Goal: Task Accomplishment & Management: Manage account settings

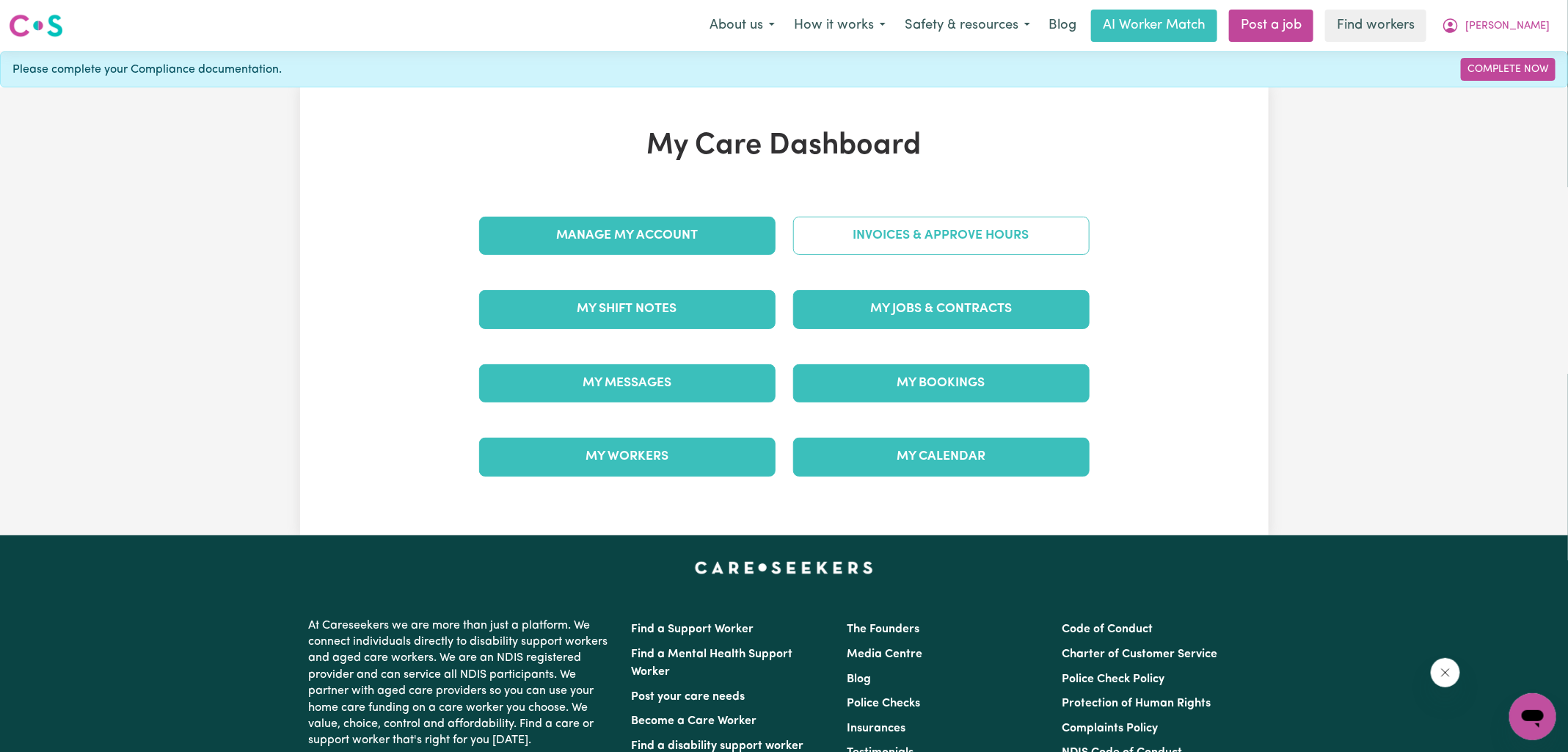
click at [805, 247] on link "Invoices & Approve Hours" at bounding box center [941, 235] width 296 height 38
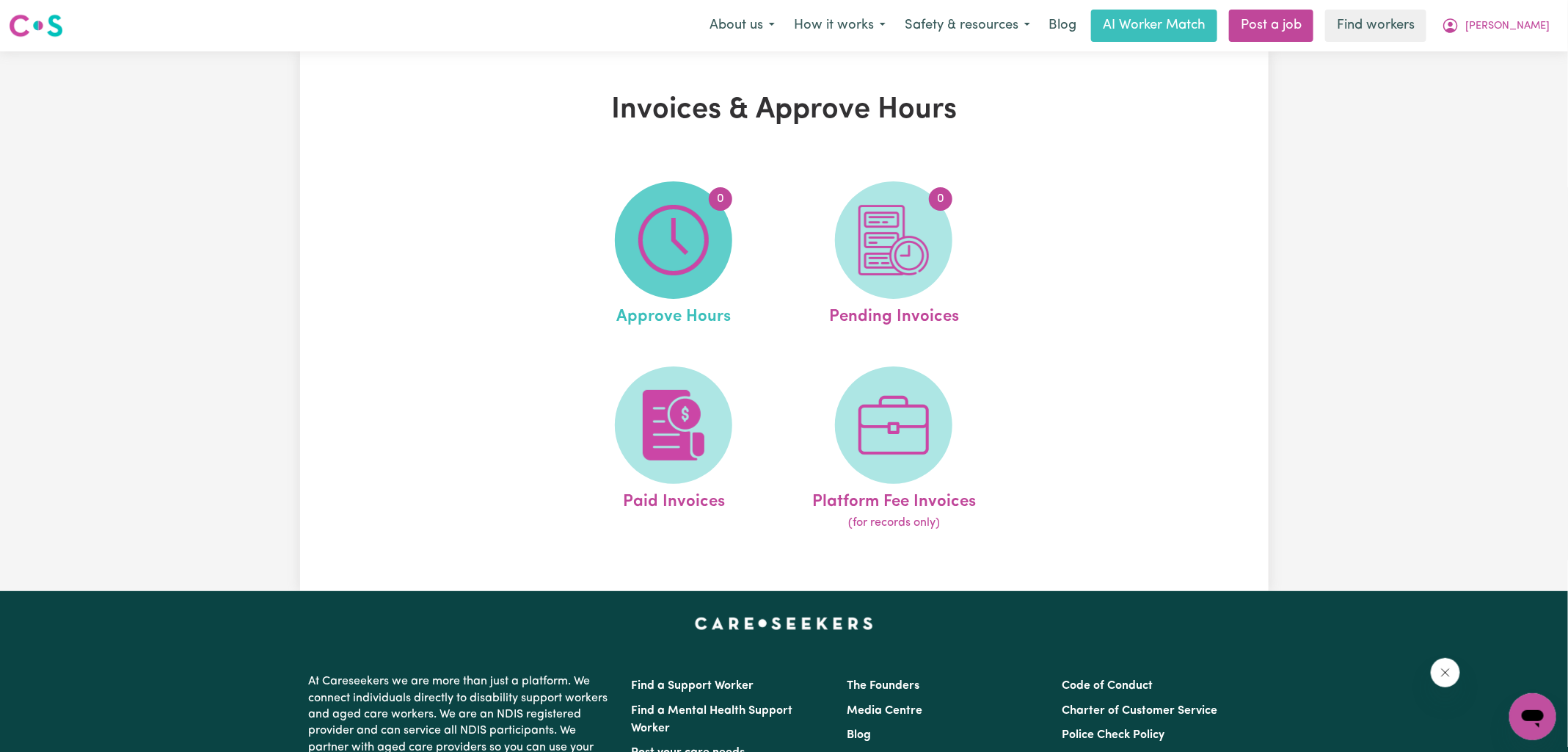
click at [659, 251] on img at bounding box center [673, 239] width 70 height 70
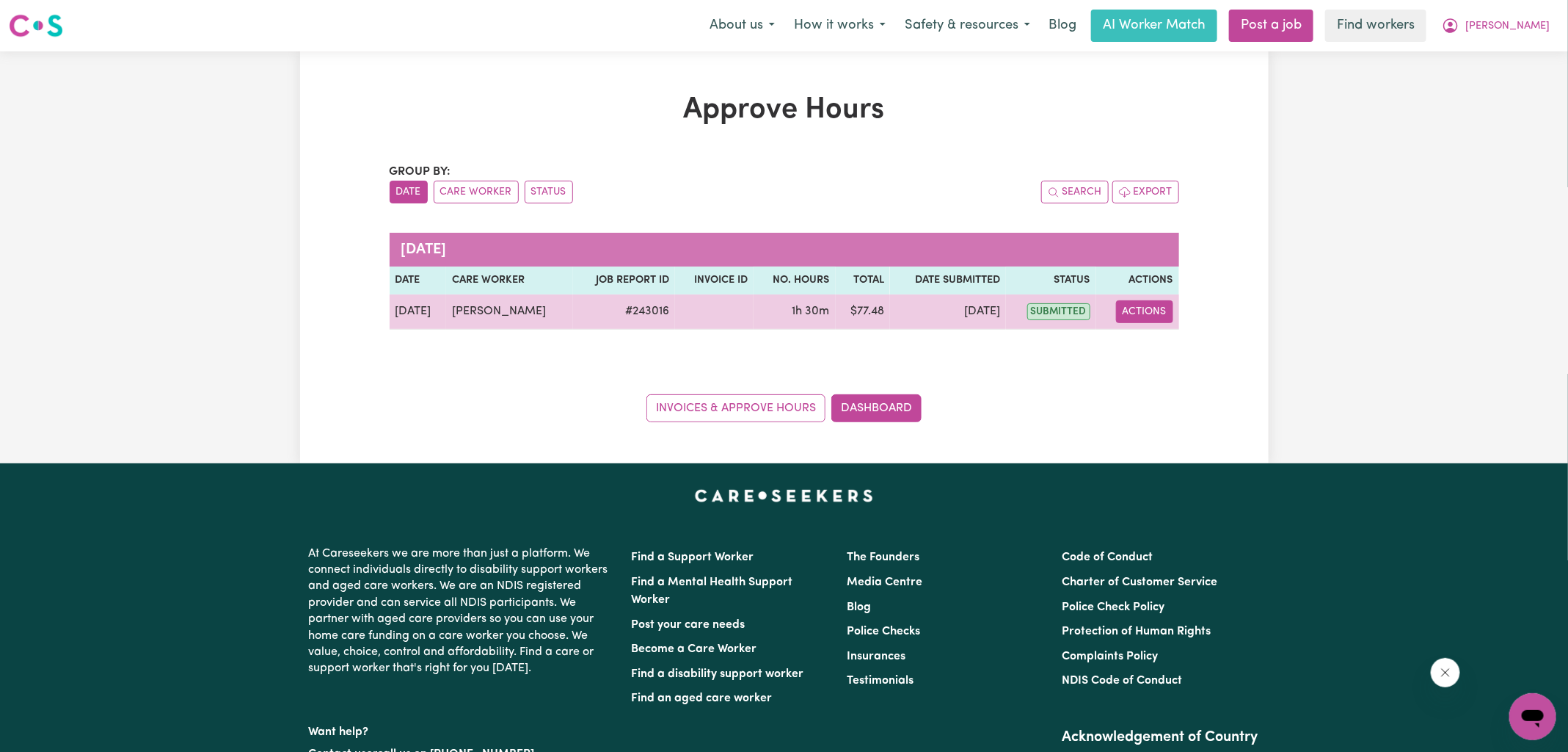
click at [1155, 317] on button "Actions" at bounding box center [1145, 311] width 57 height 23
click at [1167, 343] on link "View Job Report" at bounding box center [1181, 345] width 126 height 29
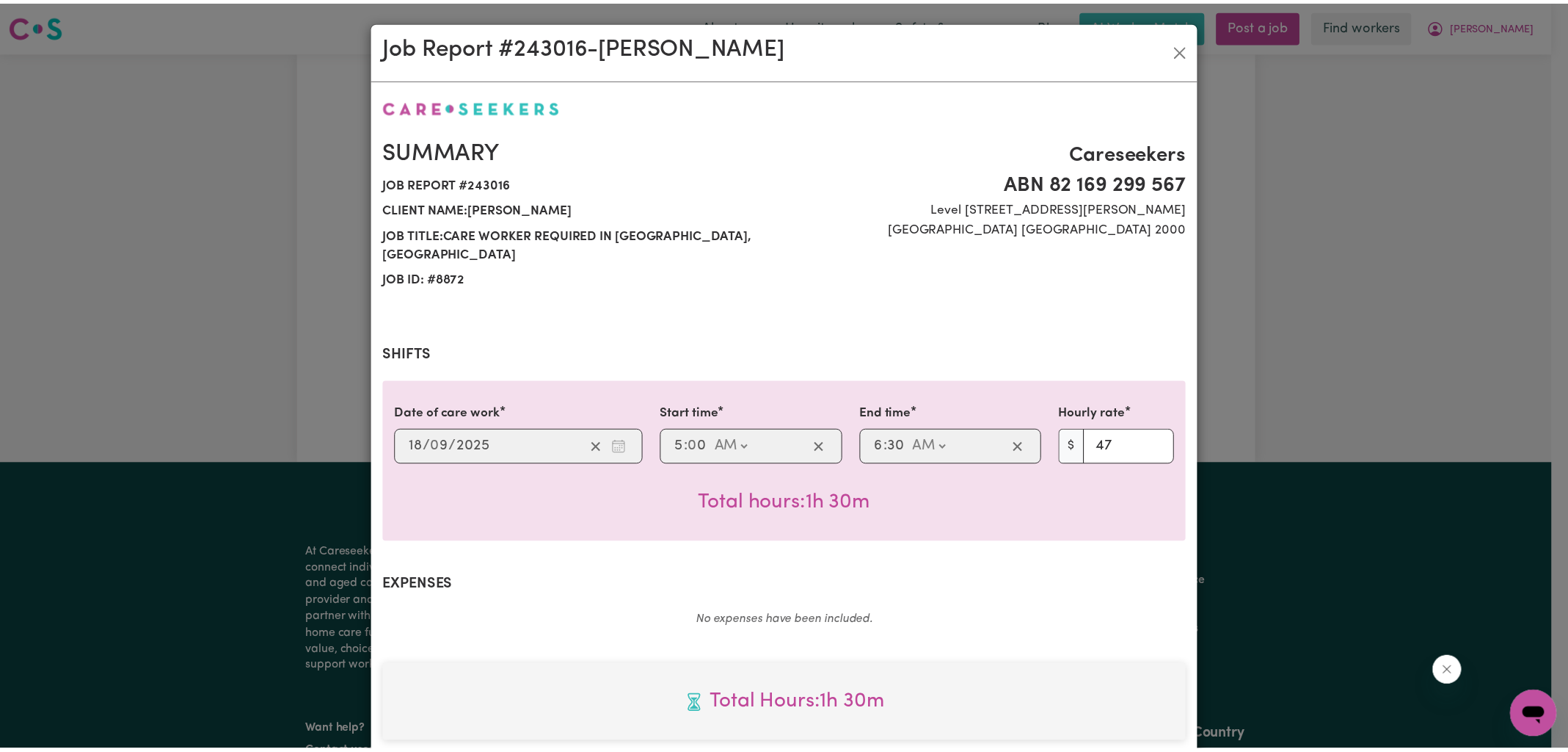
scroll to position [378, 0]
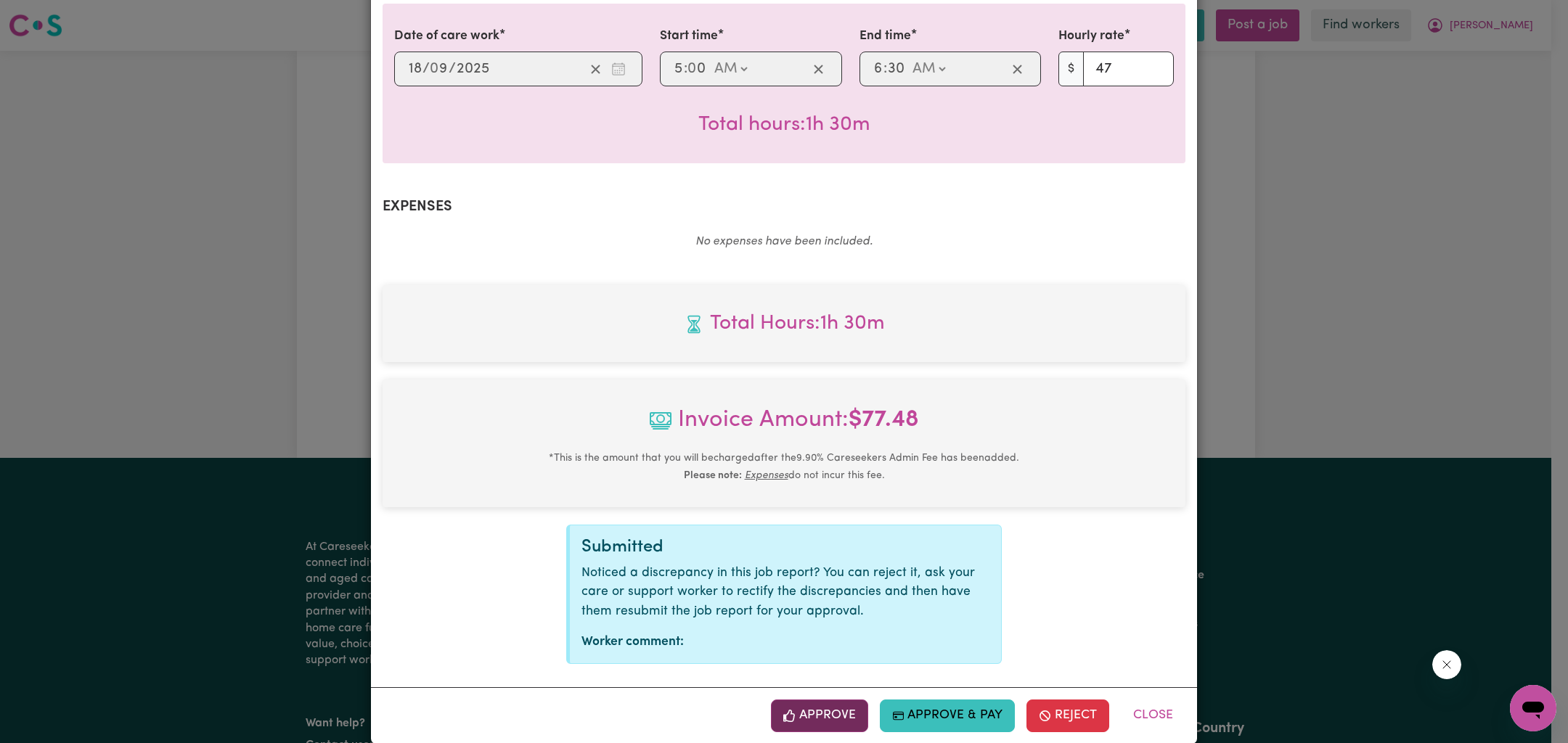
click at [807, 703] on button "Approve" at bounding box center [819, 715] width 97 height 32
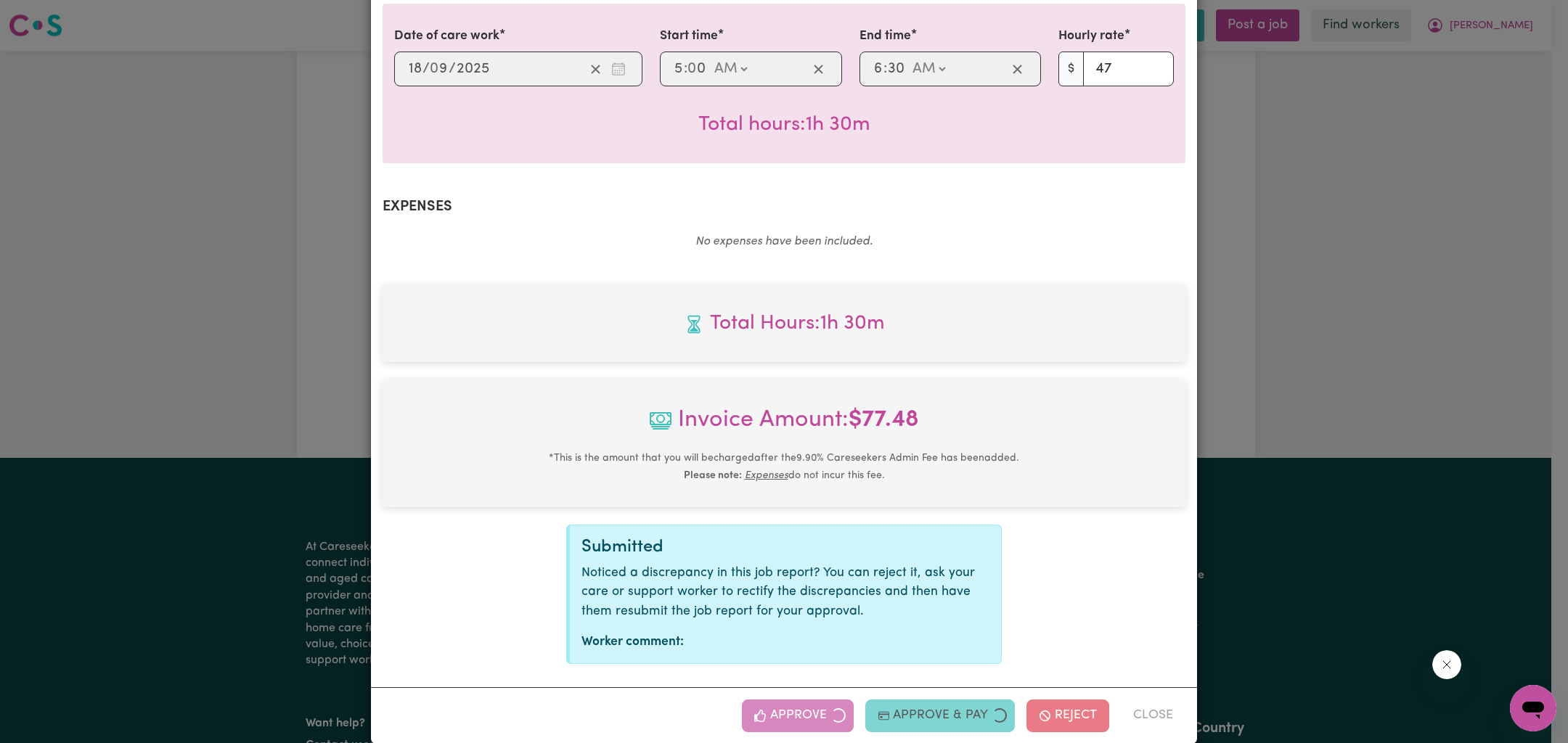
click at [1275, 472] on div "Job Report # 243016 - [PERSON_NAME] Summary Job report # 243016 Client name: [P…" at bounding box center [784, 372] width 1568 height 743
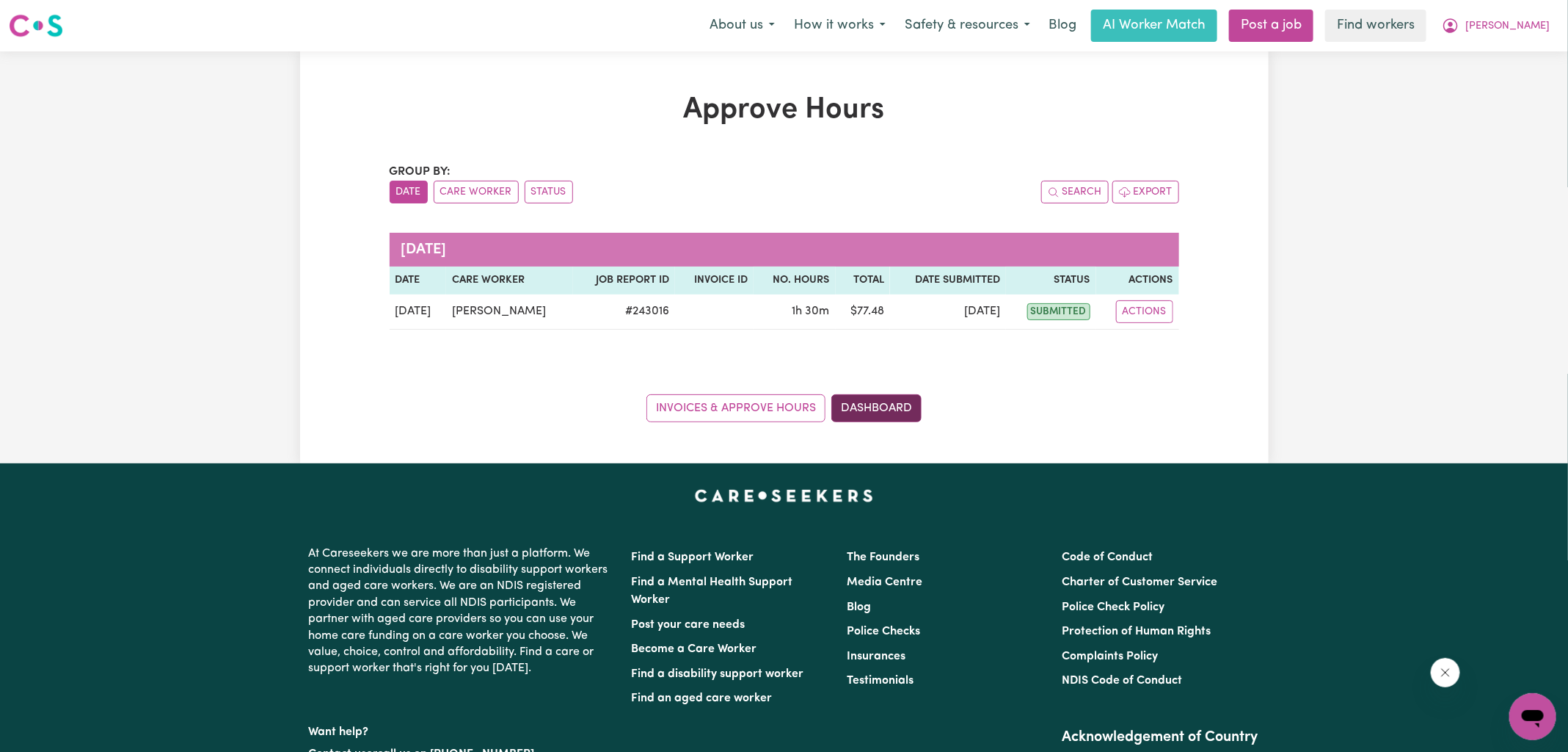
click at [879, 414] on link "Dashboard" at bounding box center [877, 408] width 90 height 28
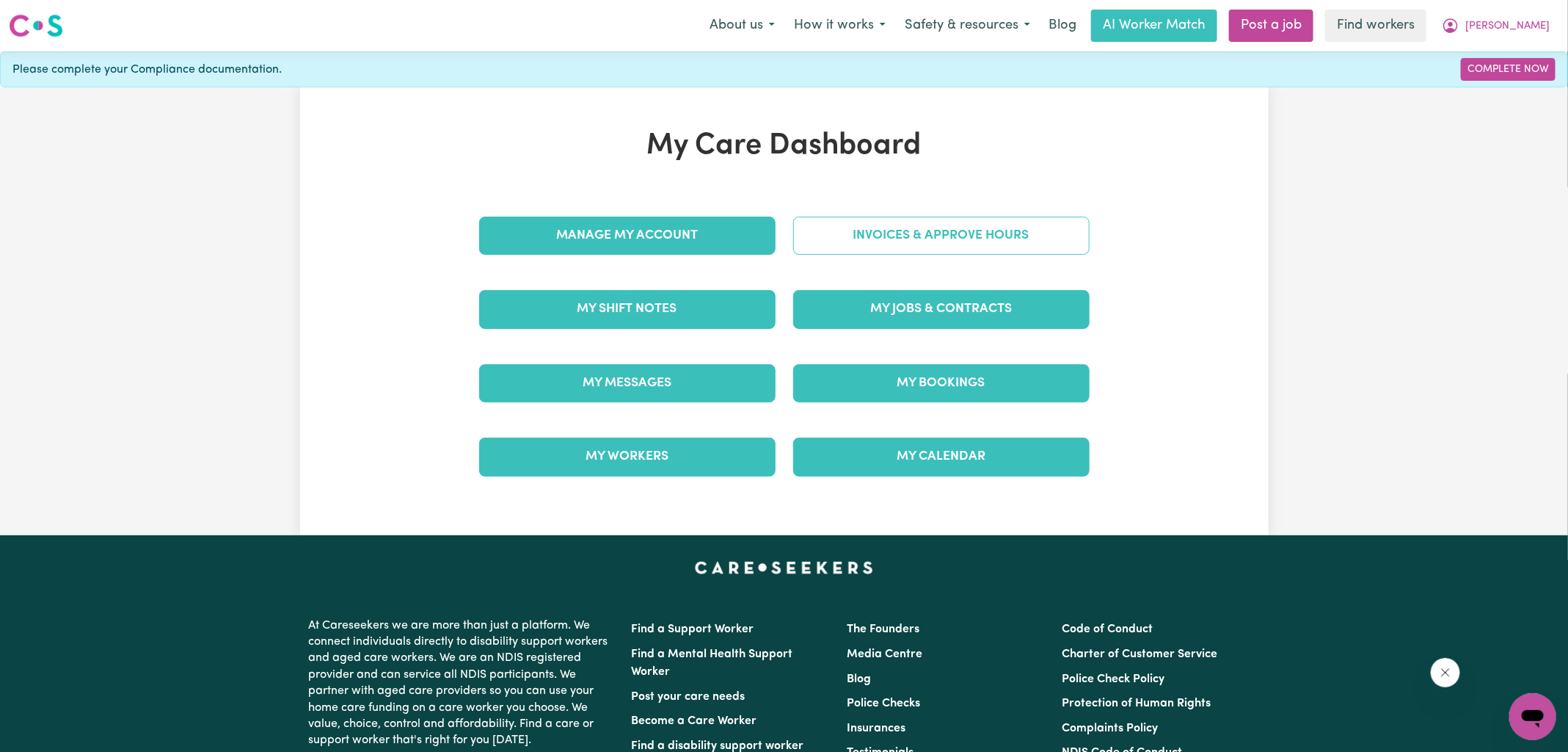
click at [922, 242] on link "Invoices & Approve Hours" at bounding box center [941, 235] width 296 height 38
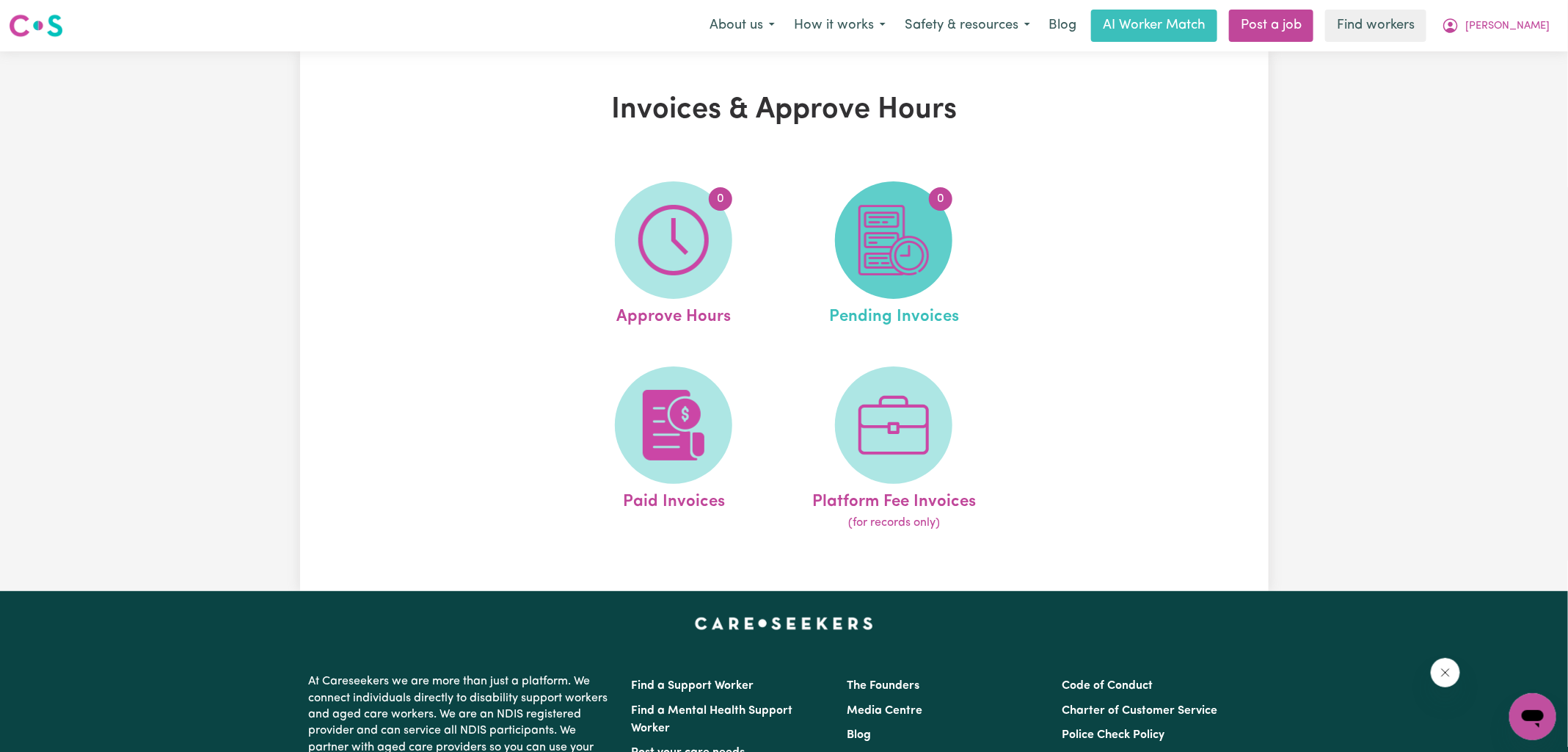
click at [922, 255] on img at bounding box center [893, 239] width 70 height 70
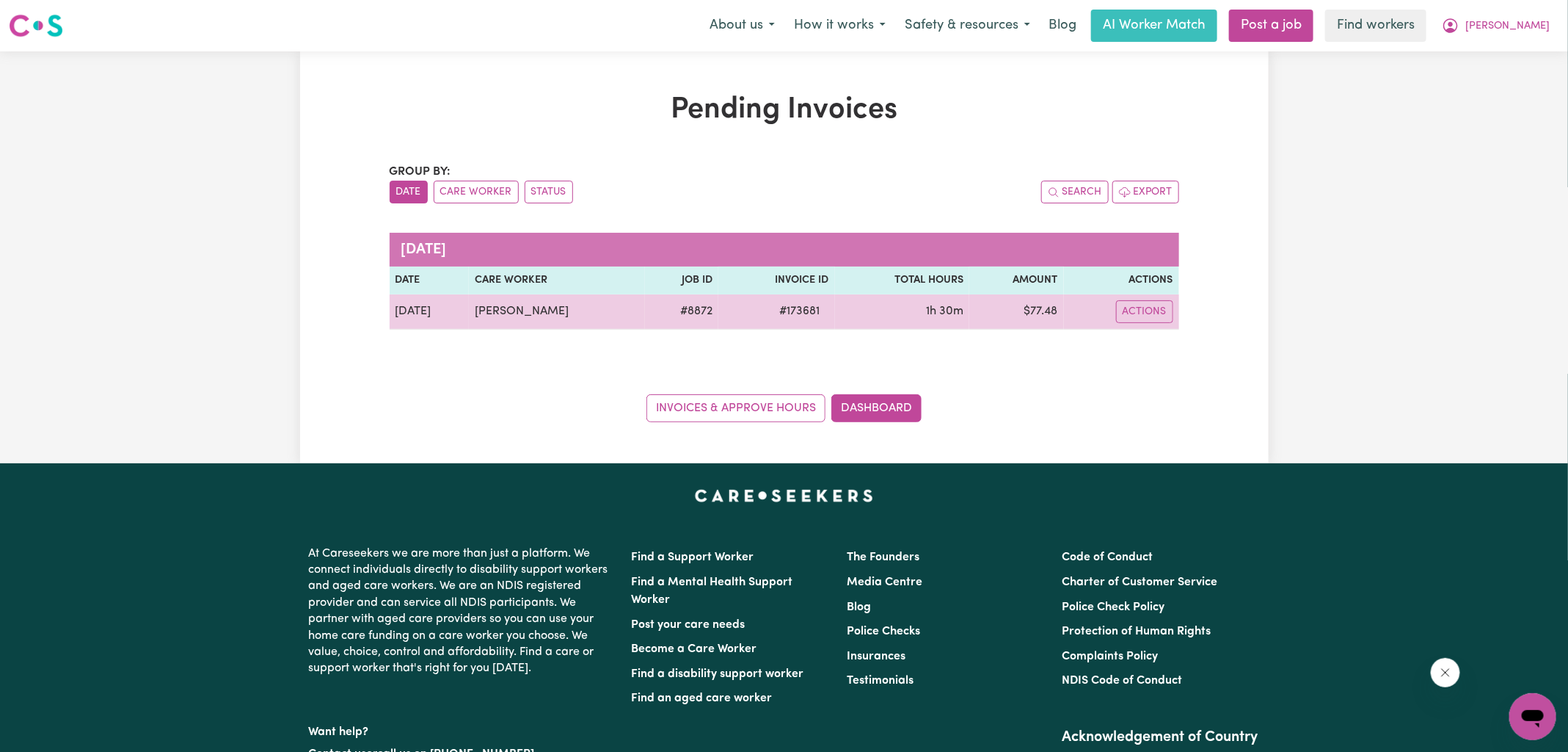
click at [794, 303] on span "# 173681" at bounding box center [801, 310] width 58 height 17
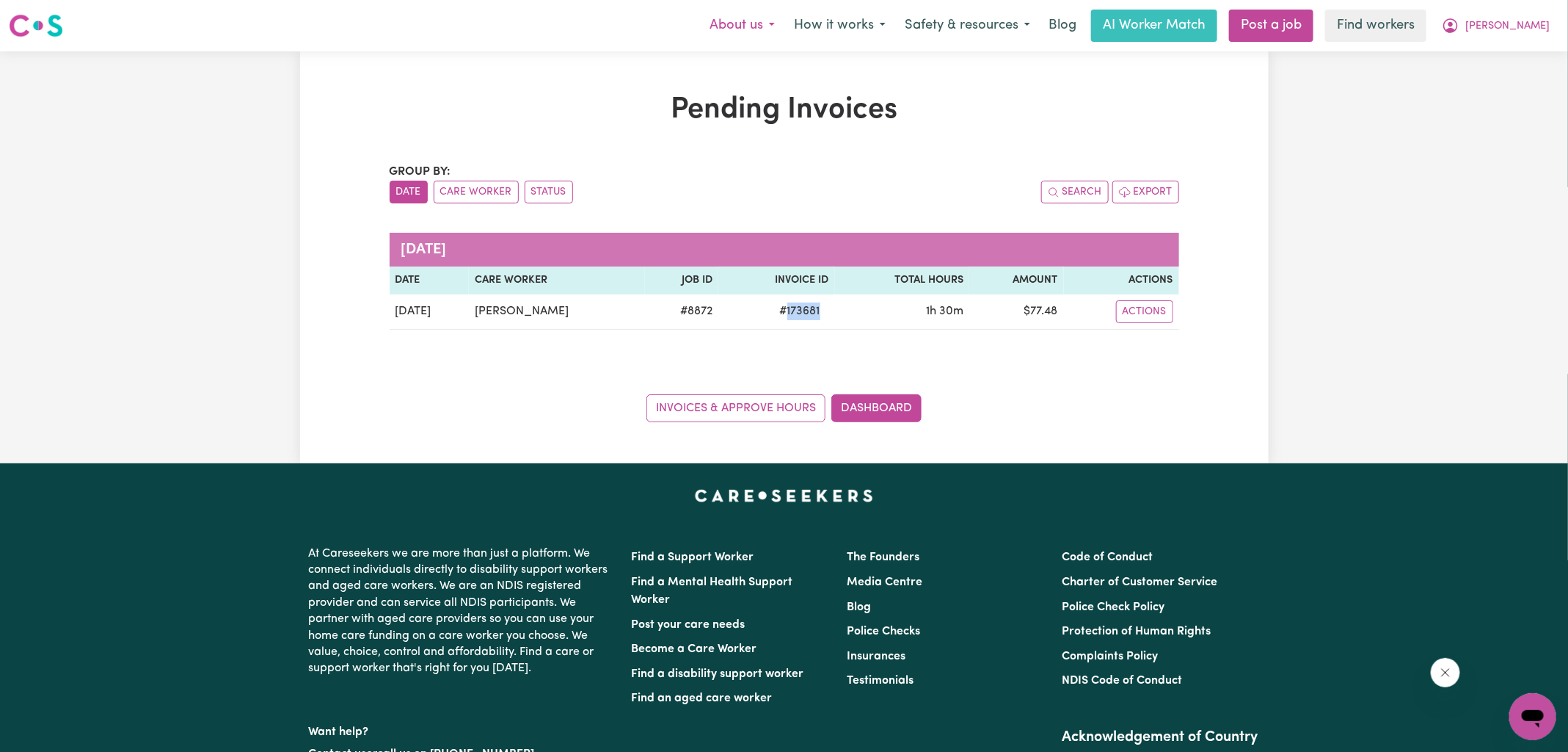
copy span "173681"
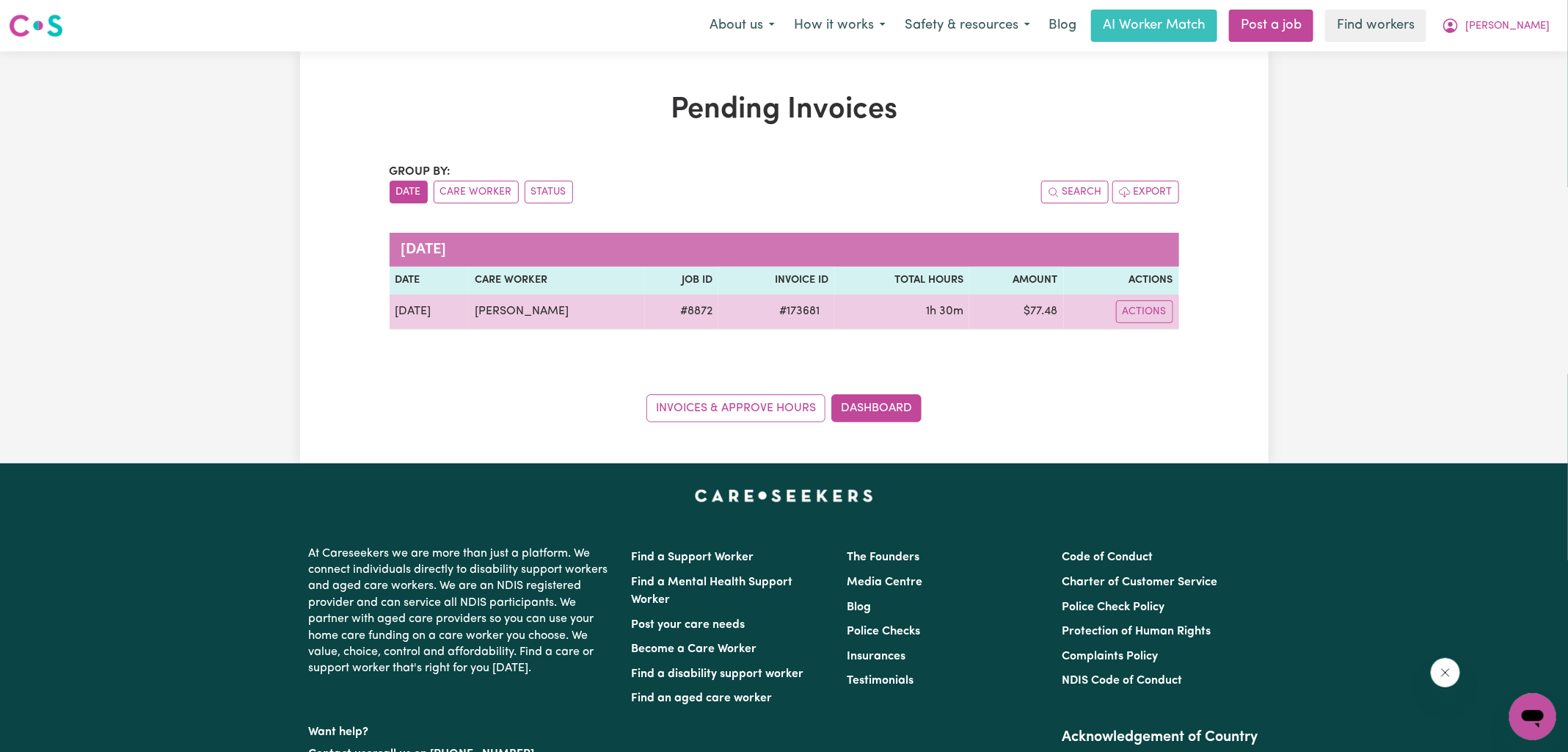
click at [1045, 309] on td "$ 77.48" at bounding box center [1016, 312] width 94 height 36
click at [1044, 309] on td "$ 77.48" at bounding box center [1016, 312] width 94 height 36
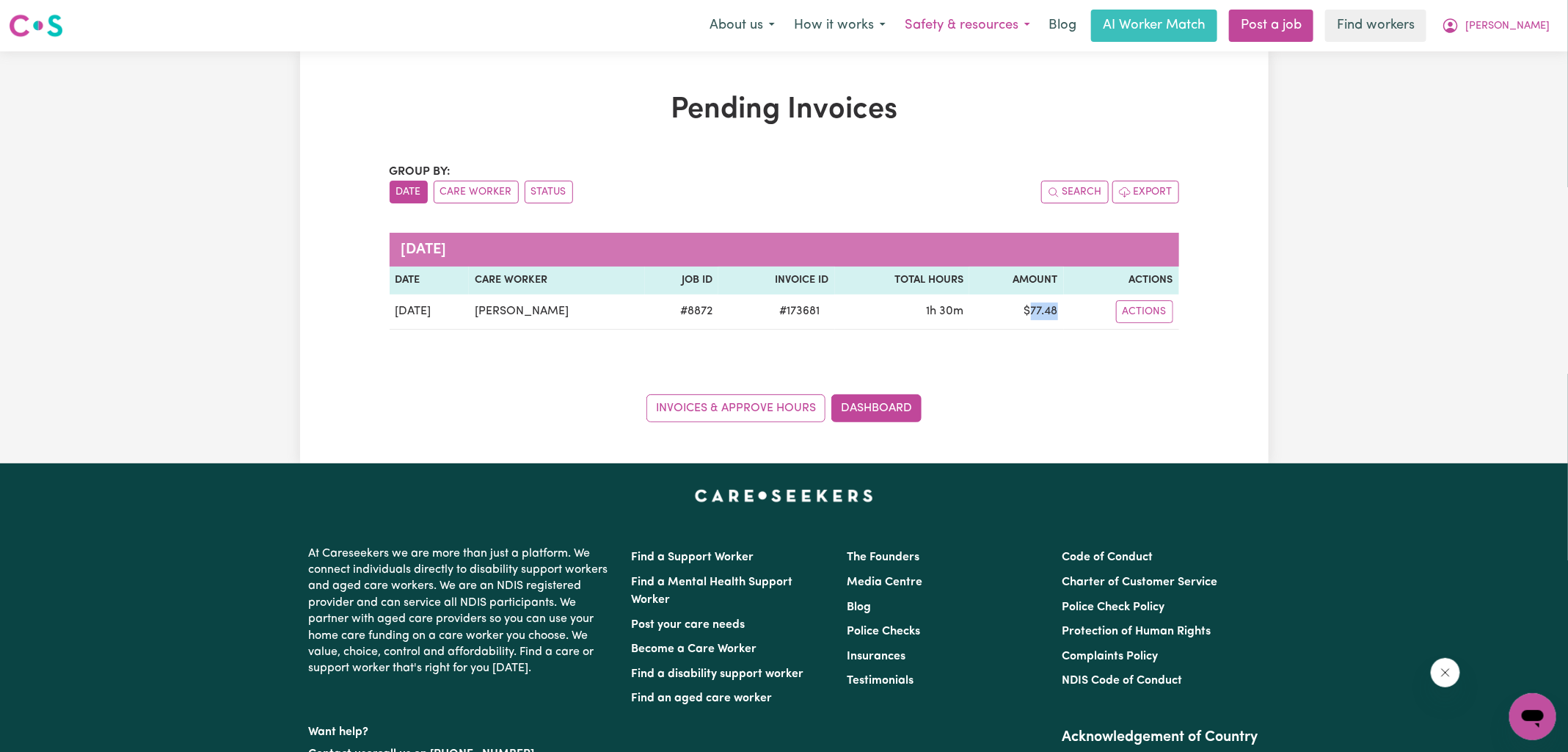
copy td "77.48"
drag, startPoint x: 1489, startPoint y: 27, endPoint x: 1488, endPoint y: 40, distance: 13.0
click at [1459, 27] on icon "My Account" at bounding box center [1450, 26] width 17 height 17
click at [1482, 77] on link "Logout" at bounding box center [1501, 84] width 116 height 28
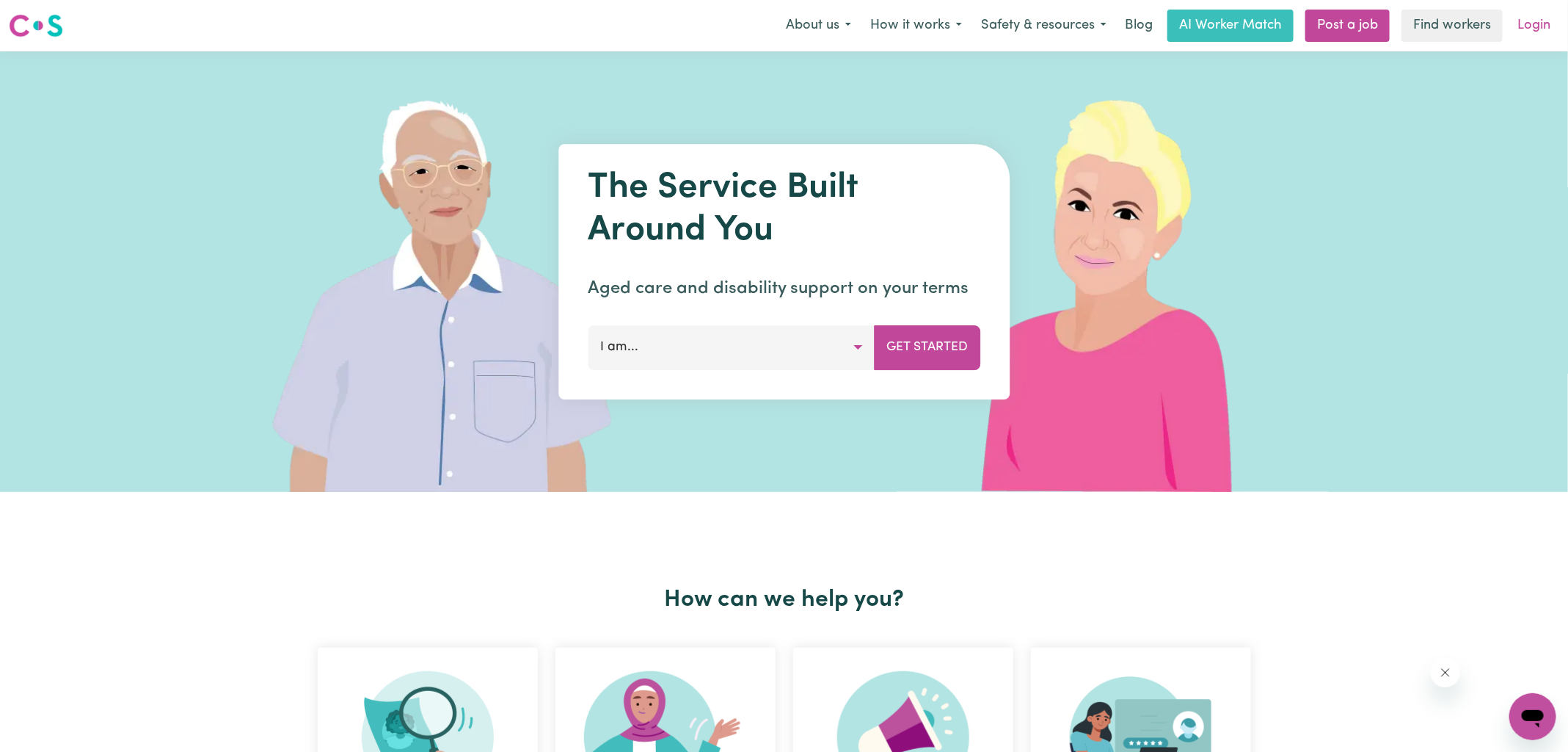
click at [1533, 30] on link "Login" at bounding box center [1534, 25] width 51 height 32
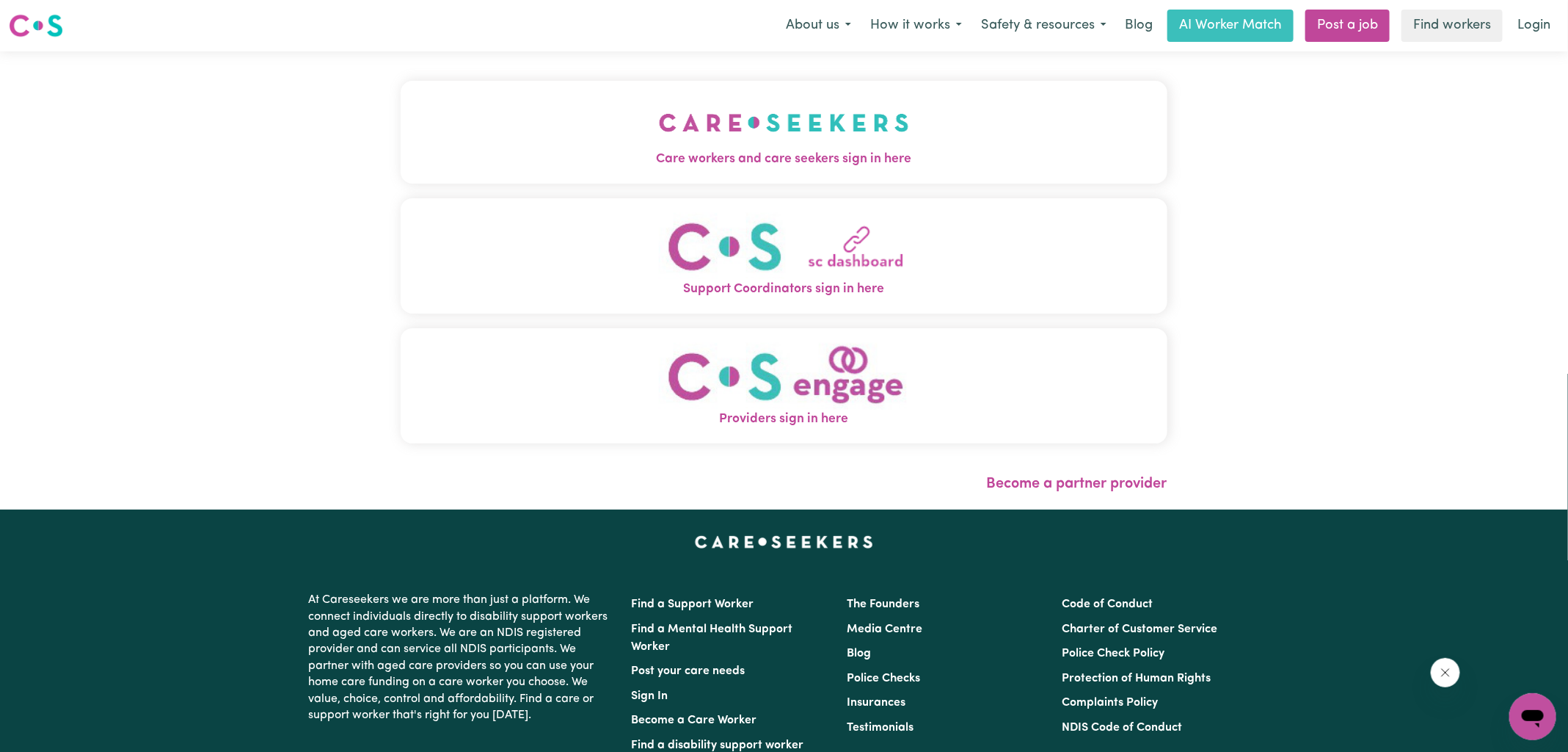
click at [583, 118] on button "Care workers and care seekers sign in here" at bounding box center [784, 131] width 767 height 103
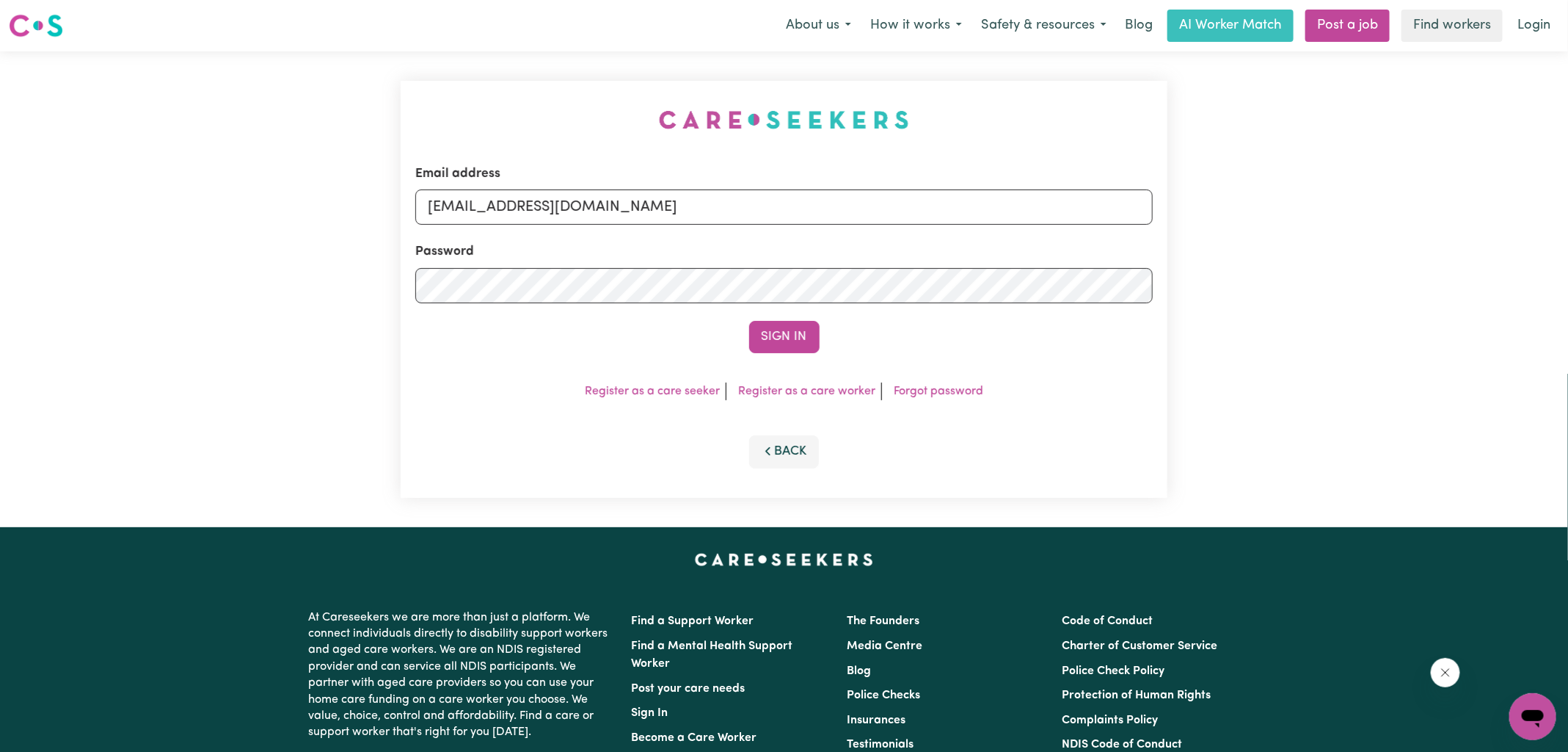
click at [348, 99] on div "Email address [EMAIL_ADDRESS][DOMAIN_NAME] Password Sign In Register as a care …" at bounding box center [784, 288] width 1568 height 475
drag, startPoint x: 504, startPoint y: 205, endPoint x: 1556, endPoint y: 314, distance: 1057.6
click at [1556, 314] on div "Email address [EMAIL_ADDRESS][DOMAIN_NAME] Password Sign In Register as a care …" at bounding box center [784, 288] width 1568 height 475
drag, startPoint x: 498, startPoint y: 208, endPoint x: 1122, endPoint y: 233, distance: 624.5
click at [1122, 233] on form "Email address [EMAIL_ADDRESS][DOMAIN_NAME] Password Sign In" at bounding box center [784, 258] width 738 height 189
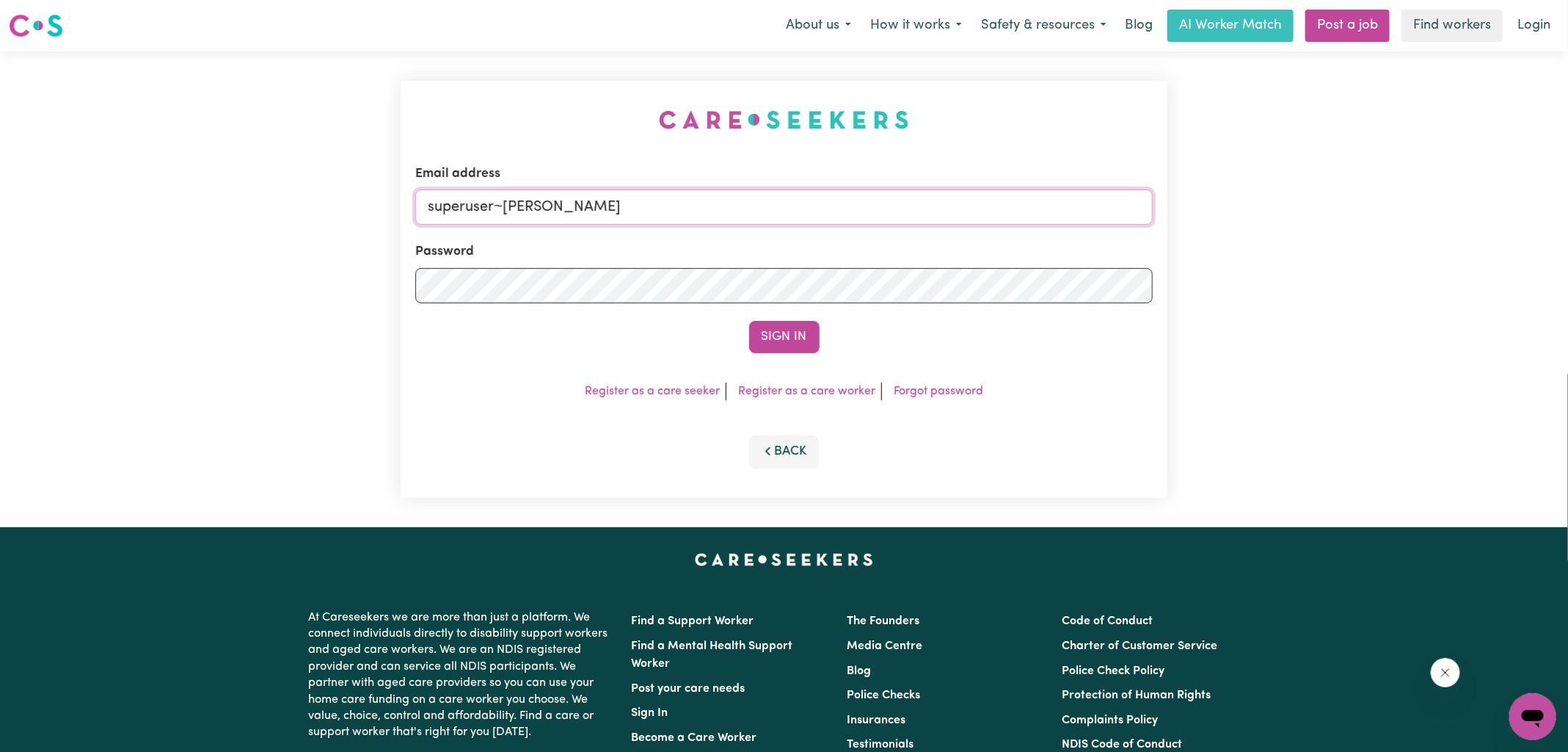
type input "[EMAIL_ADDRESS][DOMAIN_NAME]"
click at [749, 321] on button "Sign In" at bounding box center [784, 337] width 70 height 32
